Goal: Information Seeking & Learning: Learn about a topic

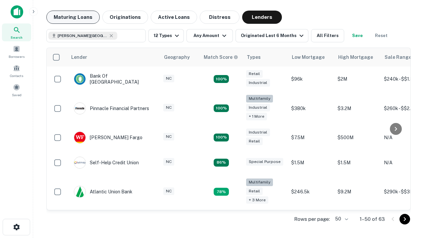
click at [73, 17] on button "Maturing Loans" at bounding box center [72, 17] width 53 height 13
